Goal: Transaction & Acquisition: Purchase product/service

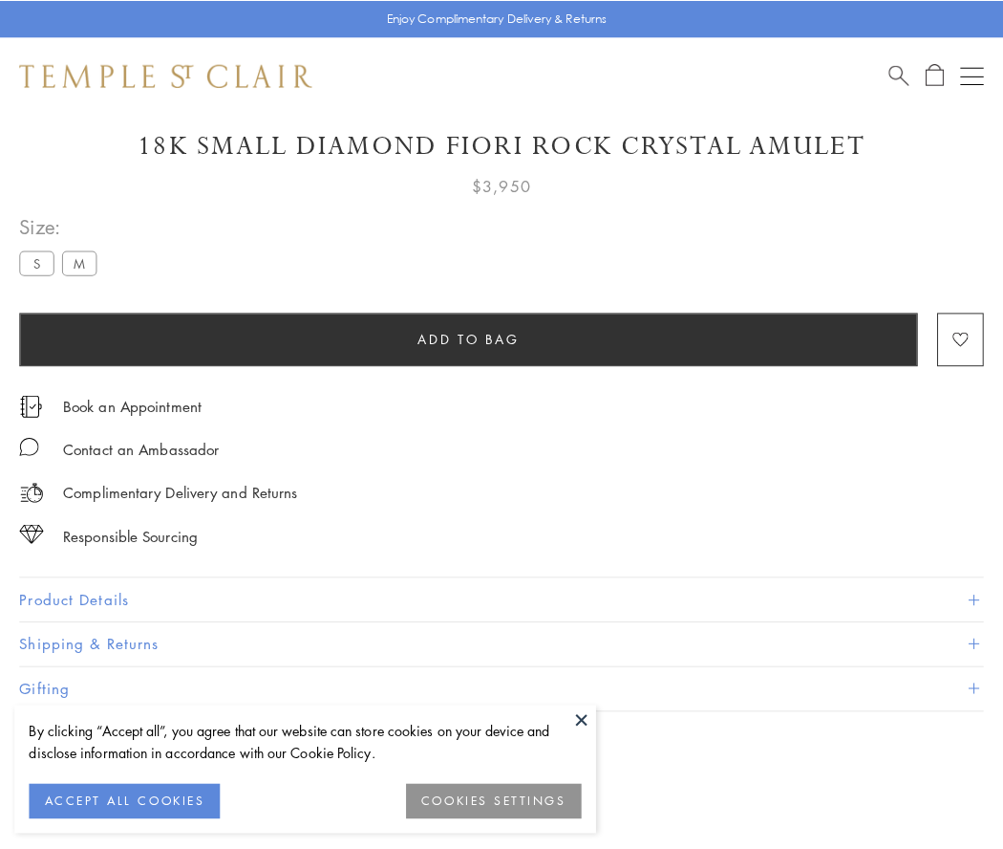
scroll to position [113, 0]
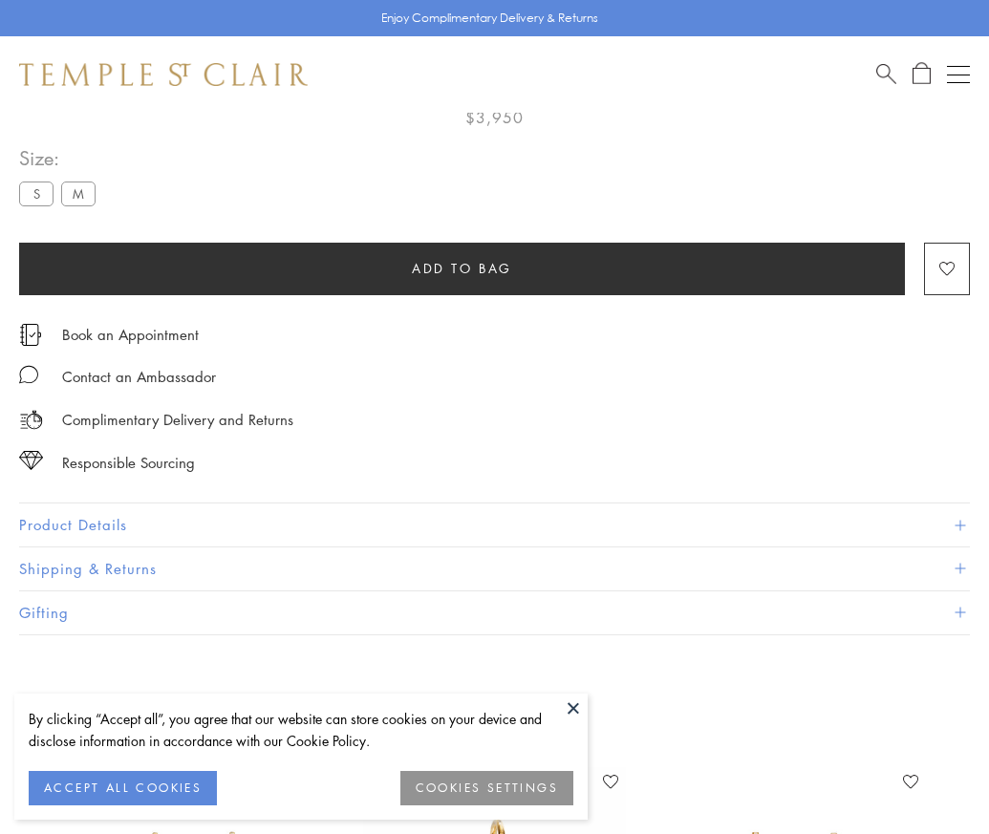
click at [462, 268] on span "Add to bag" at bounding box center [462, 268] width 100 height 21
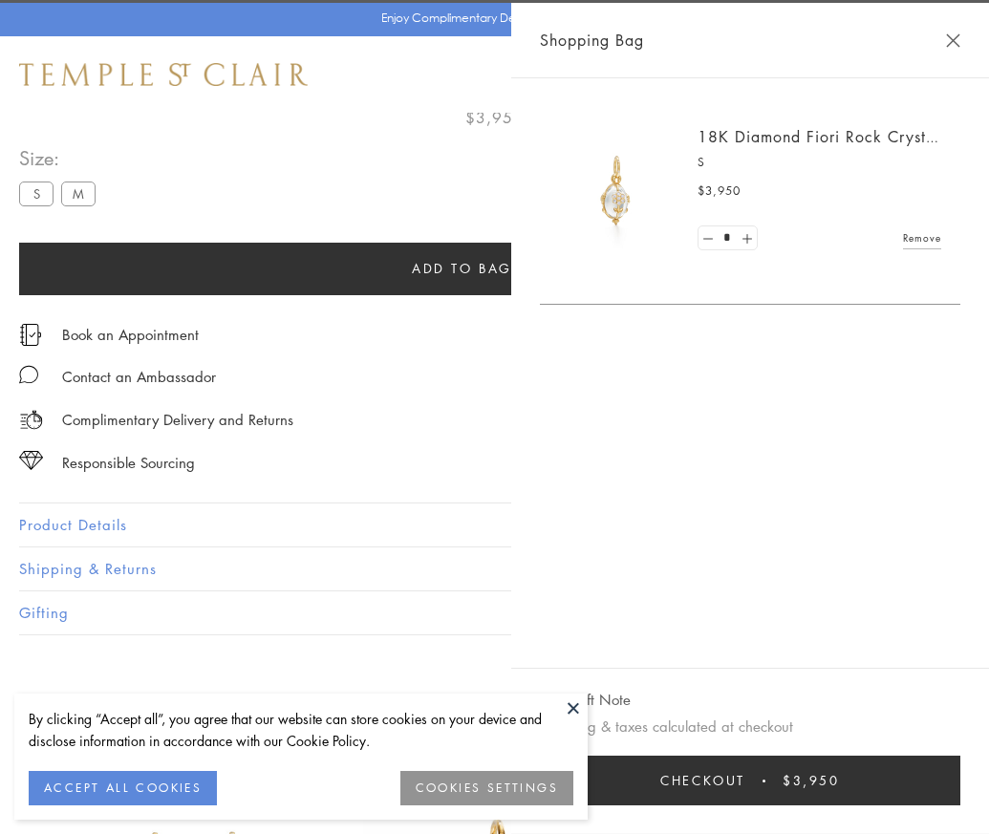
click at [745, 791] on span "Checkout" at bounding box center [702, 780] width 85 height 21
